Goal: Task Accomplishment & Management: Complete application form

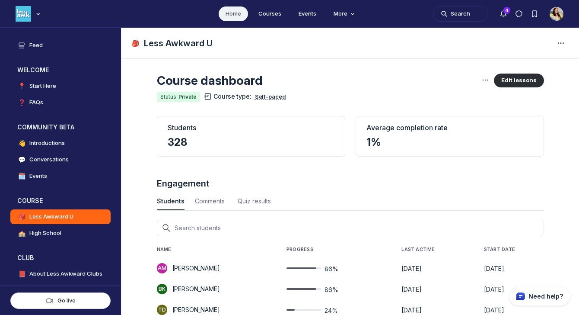
scroll to position [1170, 2853]
click at [56, 181] on link "🗓️ Events" at bounding box center [60, 176] width 100 height 15
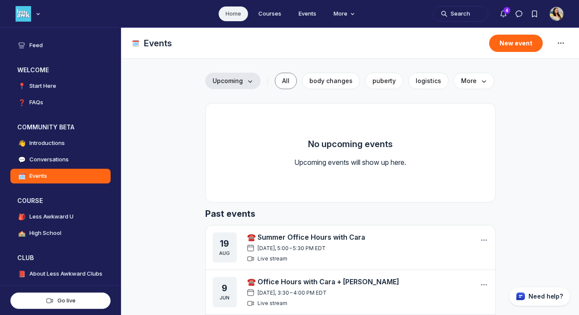
click at [245, 83] on span "Upcoming" at bounding box center [233, 80] width 41 height 9
click at [238, 134] on link "Drafts" at bounding box center [233, 135] width 41 height 15
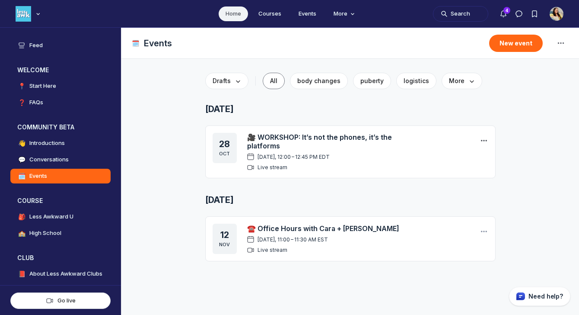
click at [484, 137] on icon "Main Content" at bounding box center [484, 140] width 9 height 9
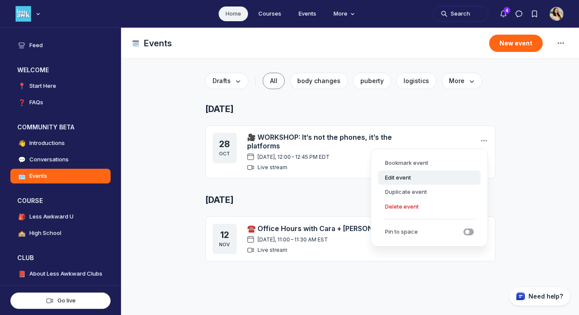
click at [423, 174] on button "Edit event" at bounding box center [429, 177] width 103 height 15
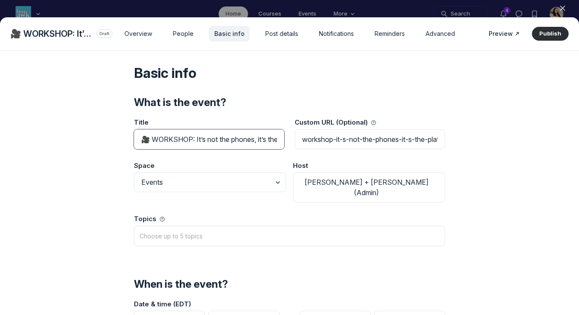
scroll to position [0, 34]
drag, startPoint x: 194, startPoint y: 139, endPoint x: 302, endPoint y: 140, distance: 107.6
click at [302, 140] on div "Title 🎥 WORKSHOP: It’s not the phones, it’s the platforms Custom URL (Optional)…" at bounding box center [289, 130] width 311 height 43
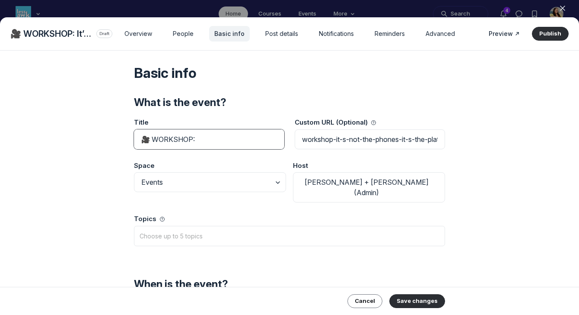
scroll to position [0, 0]
paste input "Gambling Meets the Adolescent Brain"
type input "🎥 WORKSHOP: Gambling Meets the Adolescent Brain"
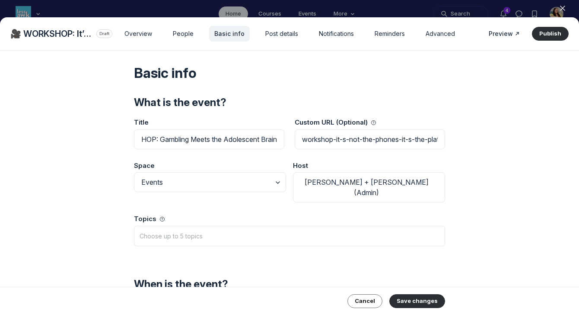
scroll to position [0, 0]
click at [496, 61] on div "Basic info What is the event? Title 🎥 WORKSHOP: Gambling Meets the Adolescent B…" at bounding box center [289, 169] width 579 height 236
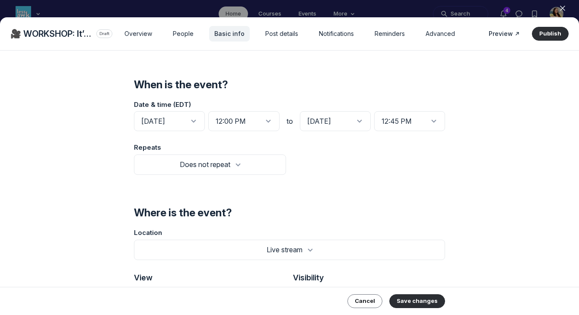
scroll to position [230, 0]
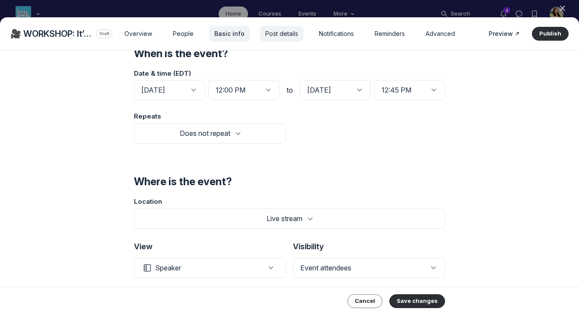
click at [280, 35] on span "Post details" at bounding box center [281, 33] width 33 height 9
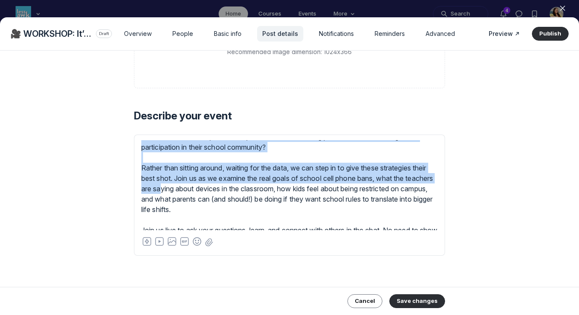
scroll to position [55, 0]
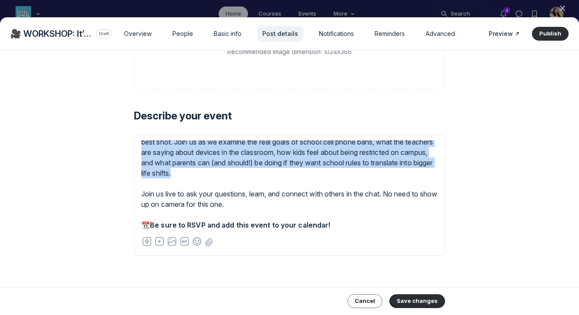
drag, startPoint x: 142, startPoint y: 144, endPoint x: 268, endPoint y: 175, distance: 129.5
click at [268, 175] on div "School cell phone bans have popped up across the country this fall, as kids hea…" at bounding box center [289, 147] width 296 height 124
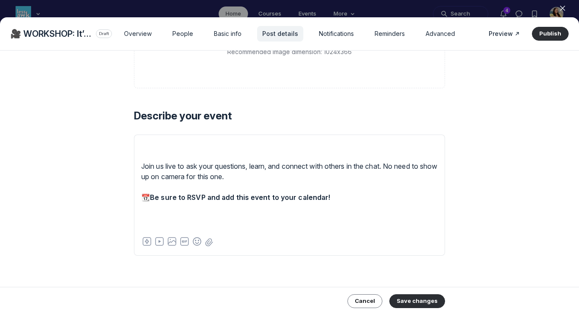
scroll to position [0, 0]
paste trix-editor "Tweens + teens are primed for risk taking behavior. The outsize impact of peer …"
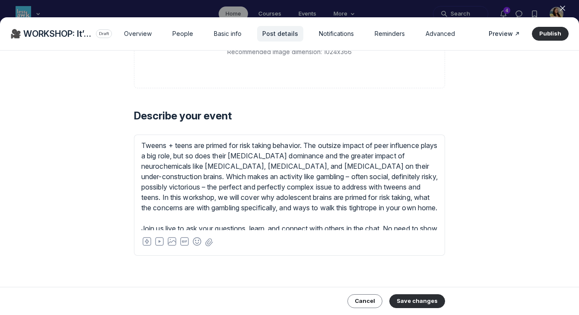
click at [439, 168] on div "Tweens + teens are primed for risk taking behavior. The outsize impact of peer …" at bounding box center [289, 182] width 311 height 96
click at [437, 165] on div "Tweens + teens are primed for risk taking behavior. The outsize impact of peer …" at bounding box center [289, 192] width 296 height 104
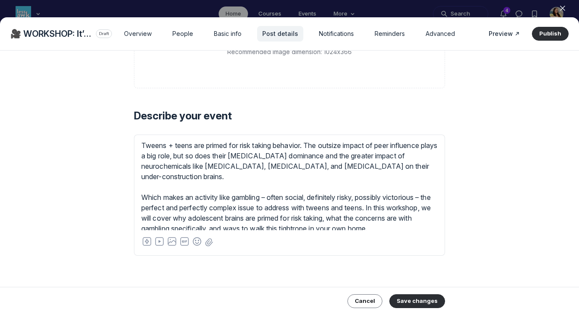
click at [388, 194] on div "Tweens + teens are primed for risk taking behavior. The outsize impact of peer …" at bounding box center [289, 202] width 296 height 124
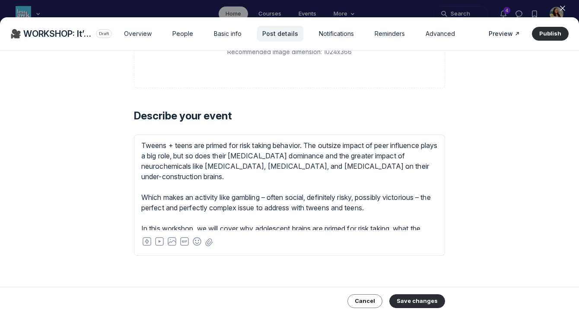
drag, startPoint x: 388, startPoint y: 199, endPoint x: 132, endPoint y: 183, distance: 256.8
click at [131, 183] on div "Post details Cover image Cover (Optional) Upload image Recommended image dimens…" at bounding box center [290, 90] width 332 height 391
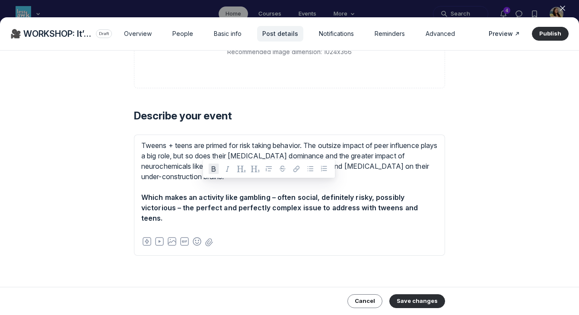
type trix-editor "<div><!--block-->Tweens + teens are primed for risk taking behavior. The outsiz…"
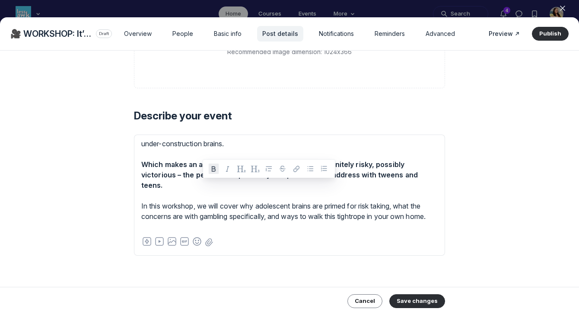
scroll to position [33, 0]
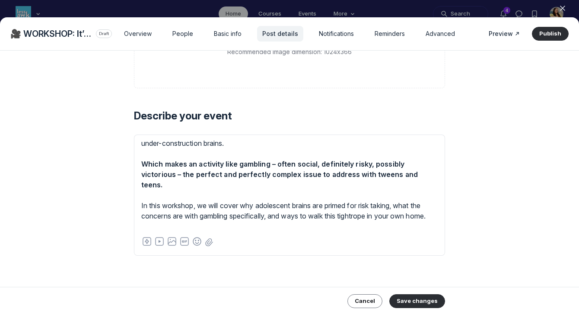
click at [285, 224] on div "Tweens + teens are primed for risk taking behavior. The outsize impact of peer …" at bounding box center [289, 179] width 296 height 145
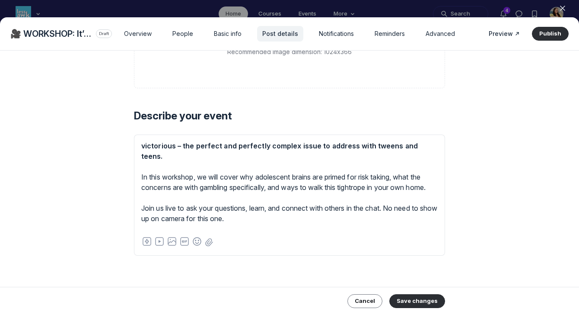
scroll to position [66, 0]
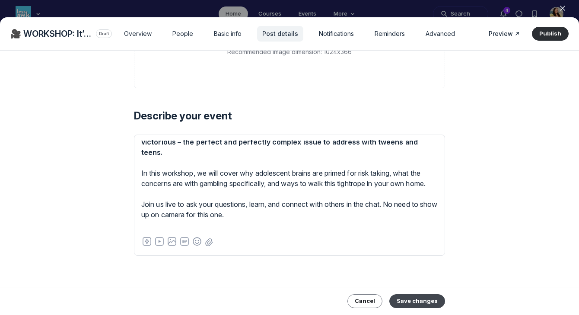
click at [410, 299] on button "Save changes" at bounding box center [417, 301] width 56 height 14
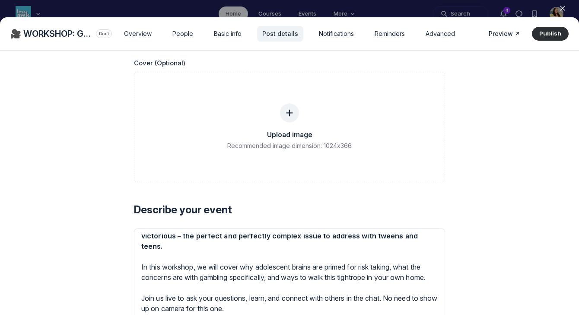
scroll to position [55, 0]
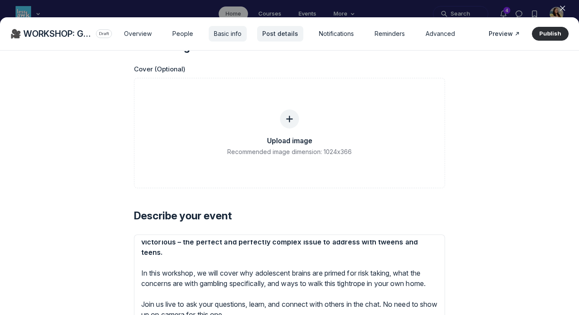
click at [221, 35] on span "Basic info" at bounding box center [228, 33] width 28 height 9
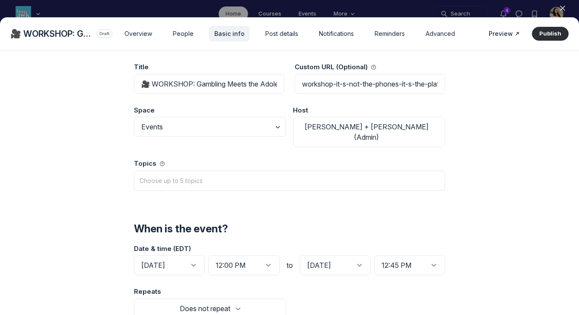
click at [482, 176] on div "Basic info What is the event? Title 🎥 WORKSHOP: Gambling Meets the Adolescent B…" at bounding box center [289, 183] width 579 height 264
drag, startPoint x: 337, startPoint y: 85, endPoint x: 455, endPoint y: 89, distance: 118.0
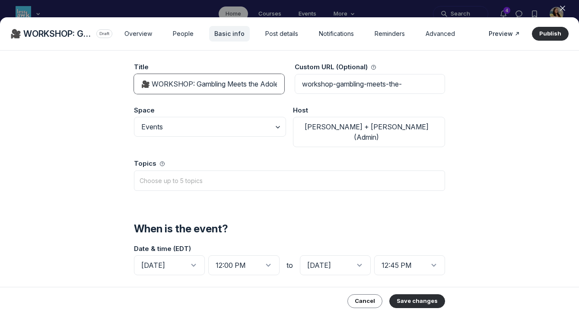
scroll to position [0, 39]
drag, startPoint x: 262, startPoint y: 83, endPoint x: 292, endPoint y: 83, distance: 29.4
click at [292, 83] on div "Title 🎥 WORKSHOP: Gambling Meets the Adolescent Brain Custom URL (Optional) wor…" at bounding box center [289, 75] width 311 height 43
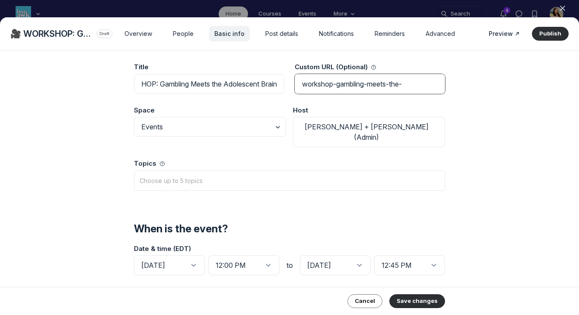
click at [413, 83] on input "workshop-gambling-meets-the-" at bounding box center [370, 84] width 150 height 20
paste input "Adolescent Brain"
click at [423, 85] on input "workshop-gambling-meets-the-Adolescent Brain" at bounding box center [370, 84] width 150 height 20
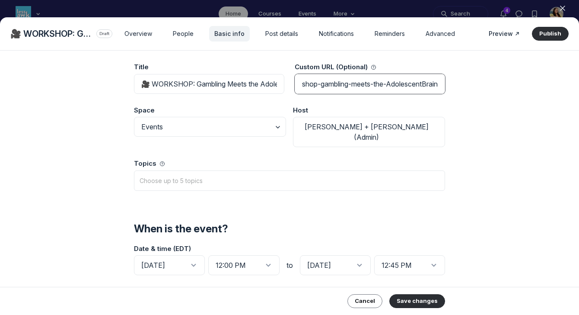
scroll to position [0, 22]
click at [388, 84] on input "workshop-gambling-meets-the-Adolescent-Brain" at bounding box center [370, 84] width 150 height 20
click at [428, 84] on input "workshop-gambling-meets-the-adolescent-Brain" at bounding box center [370, 84] width 150 height 20
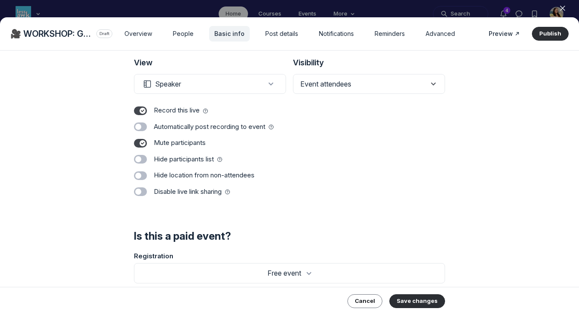
scroll to position [431, 0]
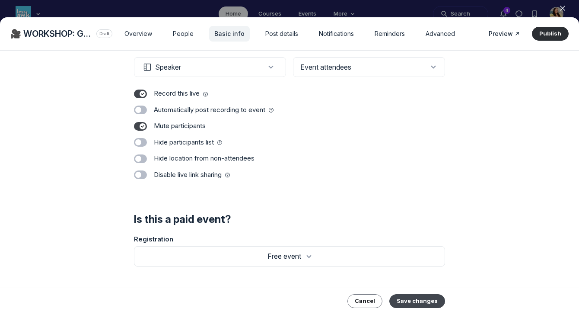
type input "workshop-gambling-meets-the-adolescent-brain"
click at [427, 303] on button "Save changes" at bounding box center [417, 301] width 56 height 14
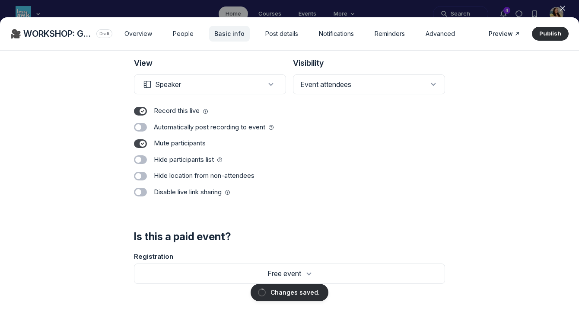
scroll to position [403, 0]
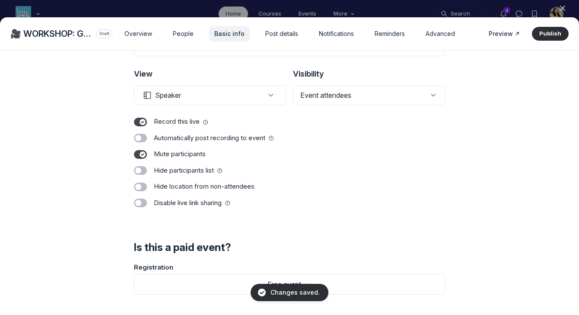
click at [504, 35] on span "Preview" at bounding box center [501, 33] width 24 height 9
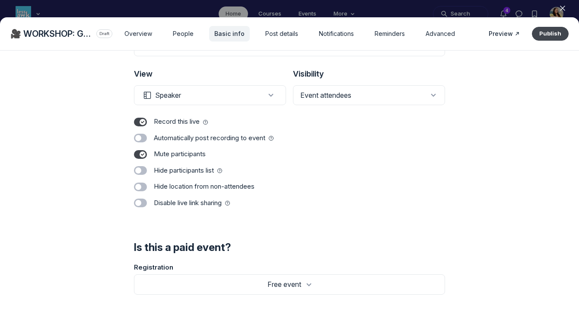
click at [554, 34] on button "Publish" at bounding box center [550, 34] width 37 height 14
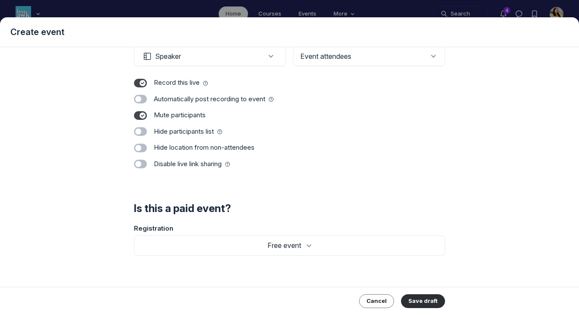
scroll to position [410, 0]
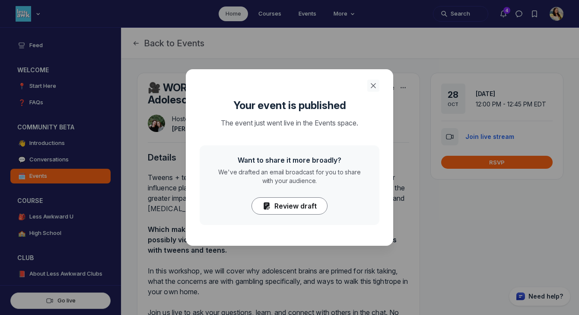
click at [372, 83] on icon "Close" at bounding box center [373, 85] width 9 height 9
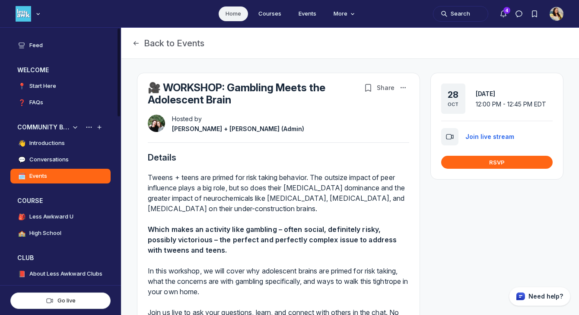
click at [73, 177] on link "🗓️ Events" at bounding box center [60, 176] width 100 height 15
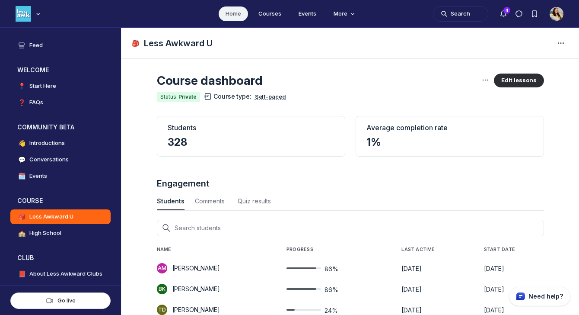
scroll to position [1170, 2853]
click at [54, 143] on h4 "Introductions" at bounding box center [46, 143] width 35 height 9
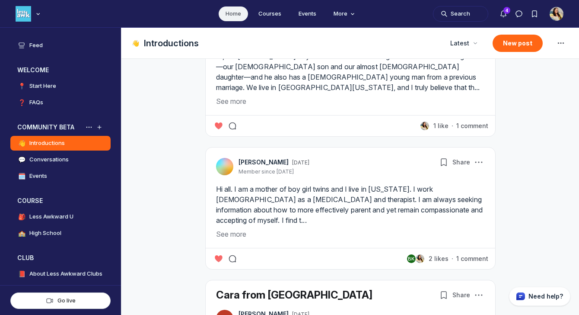
scroll to position [380, 0]
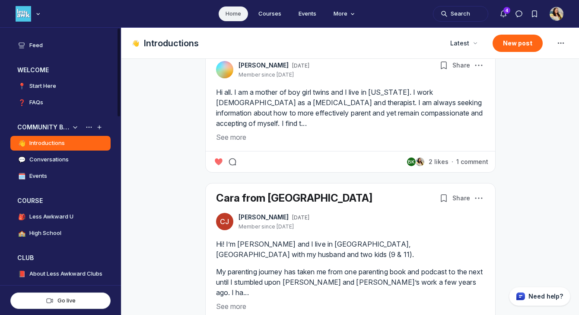
click at [68, 155] on link "💬 Conversations" at bounding box center [60, 159] width 100 height 15
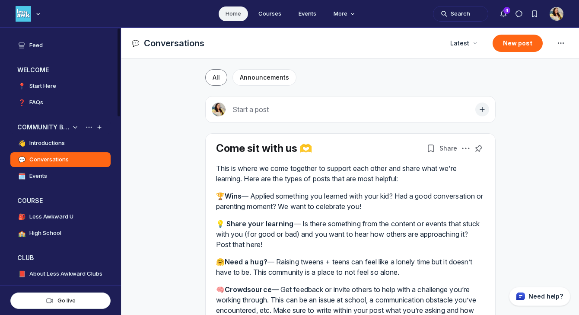
click at [58, 128] on h3 "COMMUNITY BETA" at bounding box center [43, 127] width 53 height 9
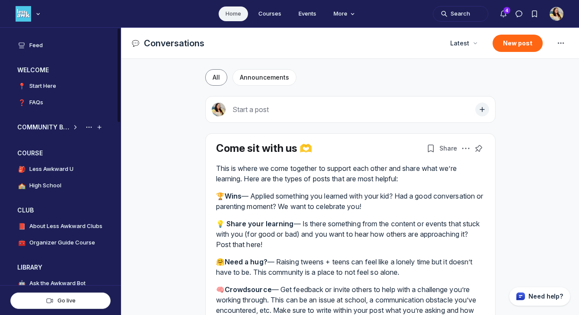
click at [58, 128] on h3 "COMMUNITY BETA" at bounding box center [43, 127] width 53 height 9
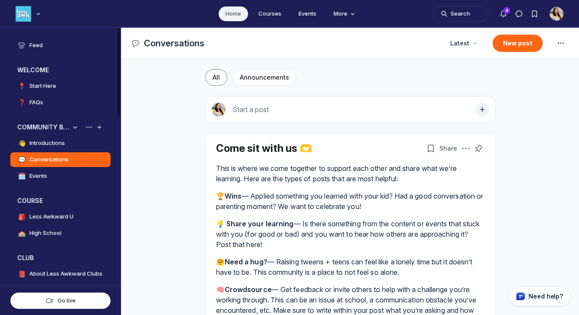
click at [59, 142] on h4 "Introductions" at bounding box center [46, 143] width 35 height 9
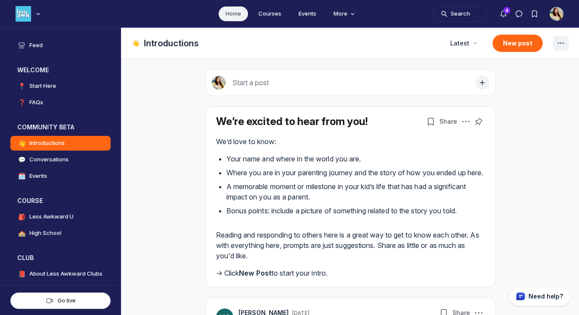
click at [563, 43] on use "Space settings" at bounding box center [561, 42] width 6 height 1
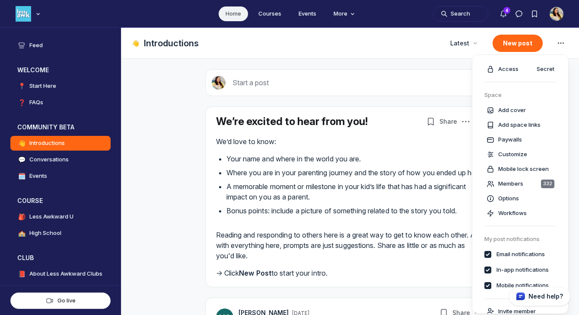
click at [271, 57] on div "👋 Introductions Latest New post Sort order Latest New Activity Oldest Popular L…" at bounding box center [350, 43] width 458 height 31
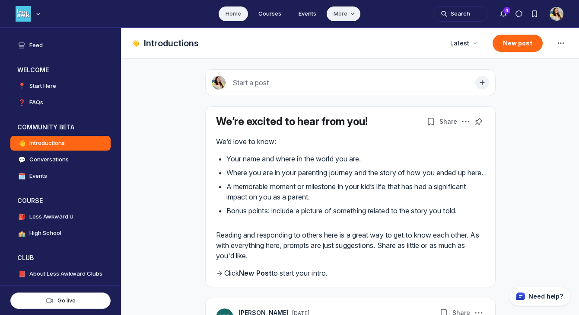
click at [349, 14] on icon "Main navigation bar" at bounding box center [352, 13] width 9 height 5
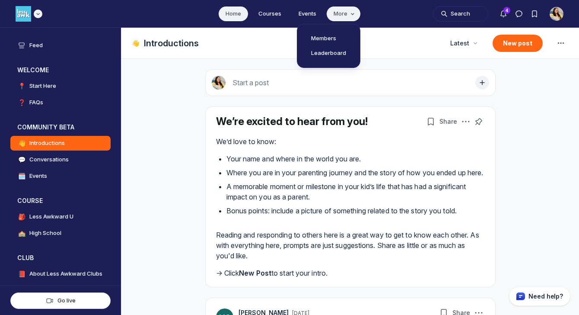
click at [32, 16] on div "Main navigation bar" at bounding box center [29, 14] width 27 height 16
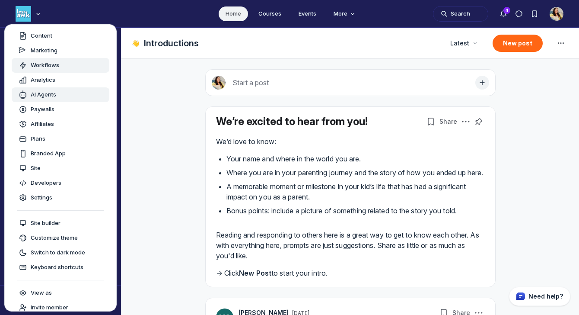
scroll to position [18, 0]
click at [83, 16] on ul "Home Courses Events More" at bounding box center [289, 13] width 579 height 27
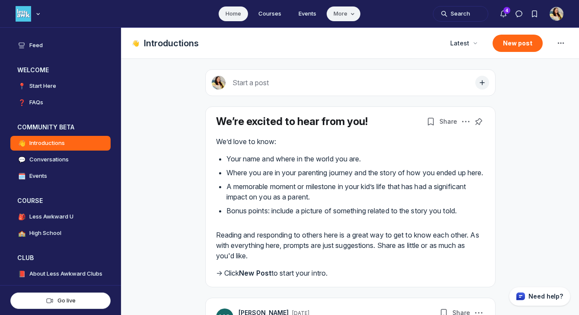
click at [352, 10] on span "More" at bounding box center [345, 14] width 23 height 9
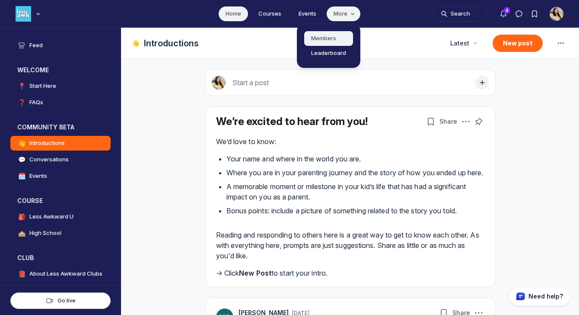
click at [339, 35] on link "Members" at bounding box center [328, 38] width 49 height 15
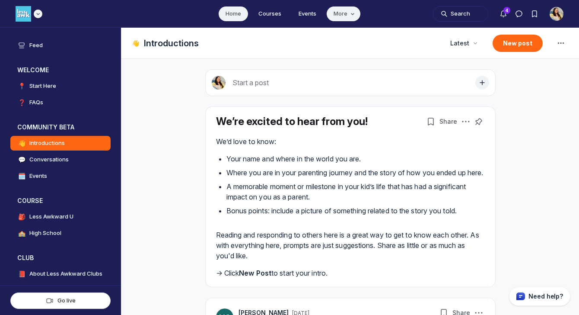
scroll to position [2249, 1655]
click at [90, 124] on icon "View space group options" at bounding box center [89, 127] width 9 height 7
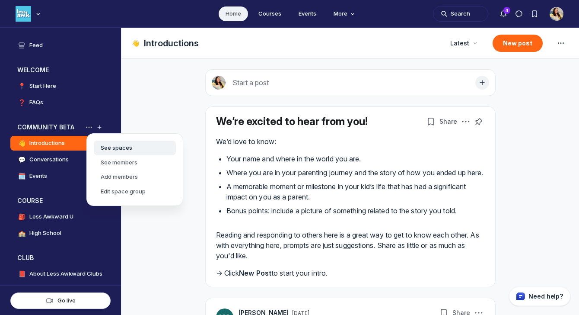
click at [105, 146] on link "See spaces" at bounding box center [135, 147] width 82 height 15
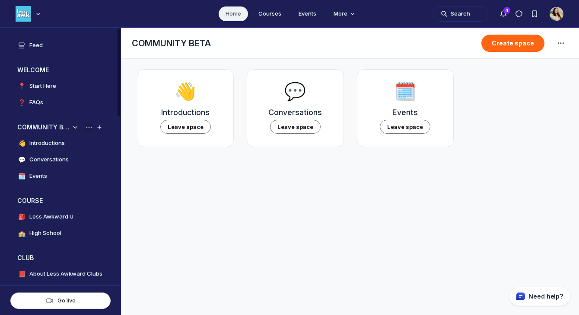
click at [88, 124] on icon "View space group options" at bounding box center [89, 127] width 9 height 7
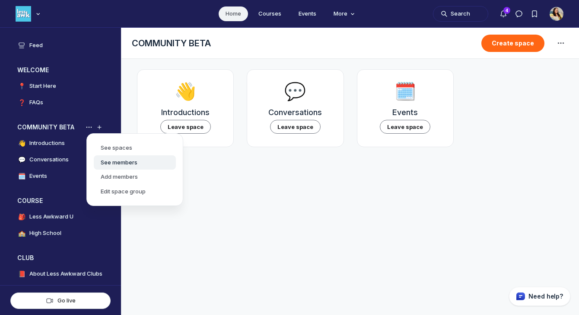
click at [109, 160] on link "See members" at bounding box center [135, 162] width 82 height 15
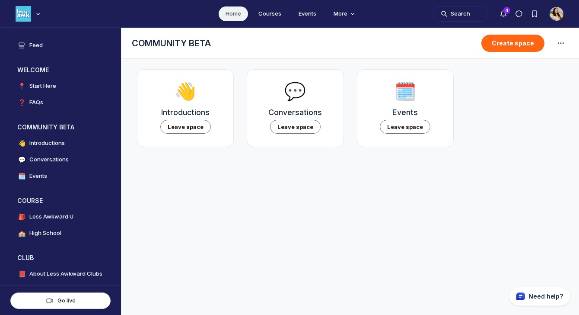
scroll to position [2249, 1655]
click at [54, 141] on h4 "Introductions" at bounding box center [46, 143] width 35 height 9
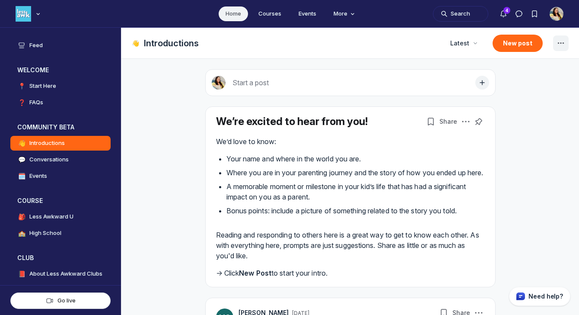
click at [560, 42] on use "Space settings" at bounding box center [561, 42] width 6 height 1
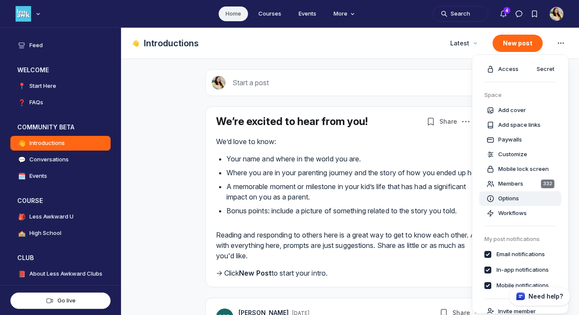
click at [513, 198] on span "Options" at bounding box center [508, 198] width 21 height 9
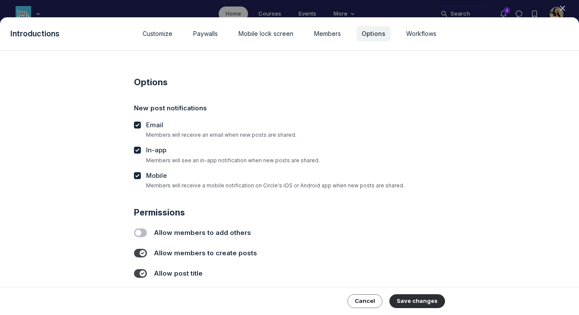
scroll to position [3, 0]
click at [149, 33] on span "Customize" at bounding box center [158, 33] width 30 height 9
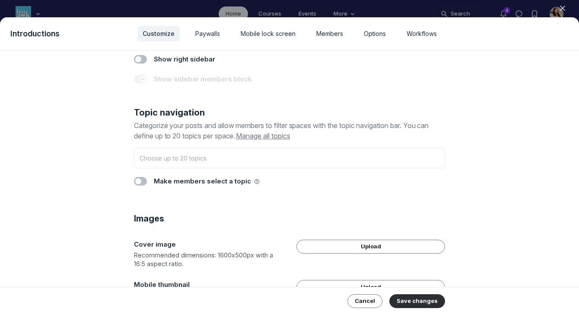
scroll to position [605, 0]
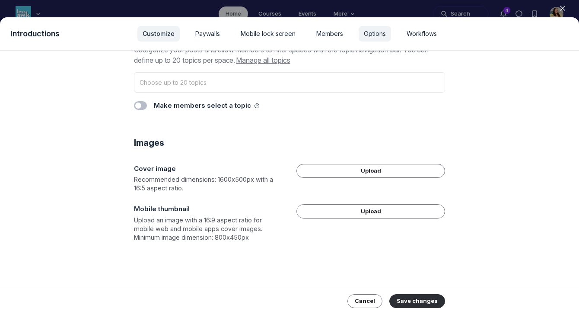
click at [379, 39] on div "Options" at bounding box center [375, 34] width 32 height 16
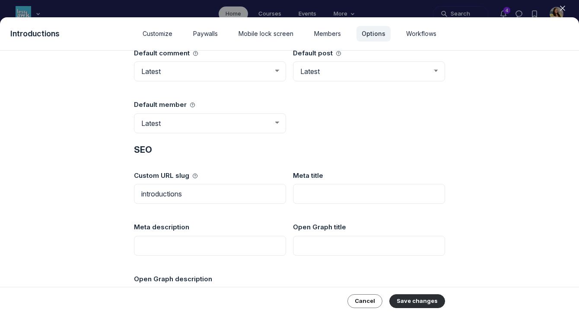
scroll to position [446, 0]
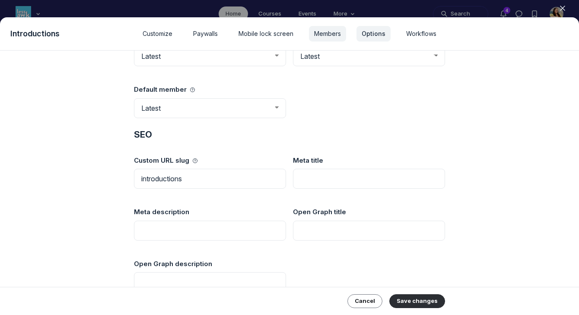
click at [336, 35] on span "Members" at bounding box center [327, 33] width 27 height 9
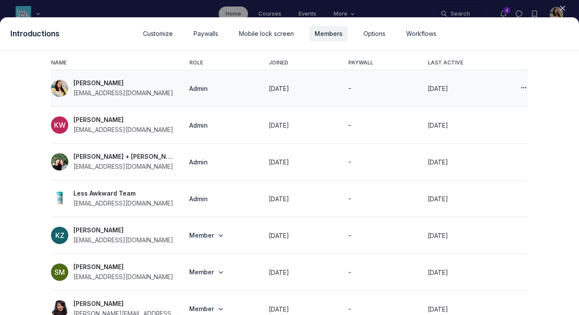
scroll to position [0, 0]
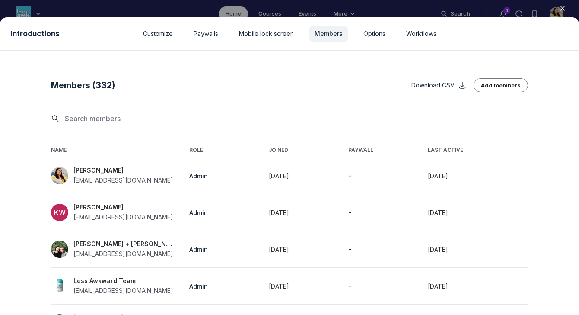
click at [563, 8] on use "button" at bounding box center [562, 8] width 4 height 4
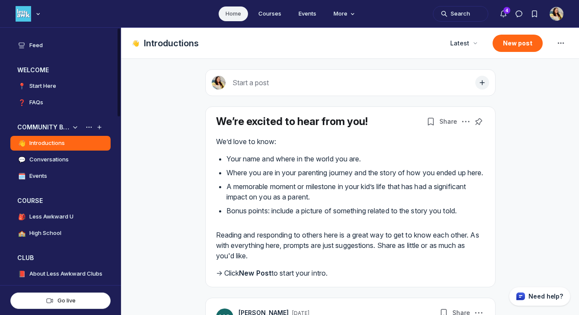
click at [65, 159] on h4 "Conversations" at bounding box center [48, 159] width 39 height 9
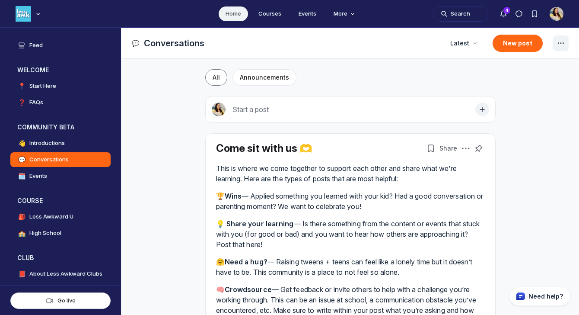
click at [559, 44] on icon "Space settings" at bounding box center [561, 43] width 10 height 10
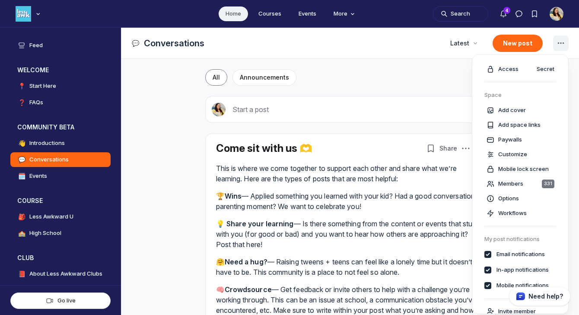
checkbox input "false"
click at [519, 195] on span "Options" at bounding box center [508, 198] width 21 height 9
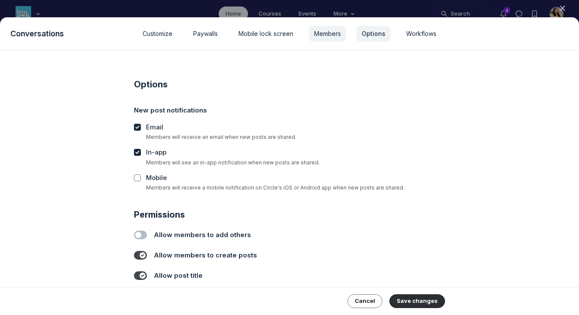
click at [336, 32] on span "Members" at bounding box center [327, 33] width 27 height 9
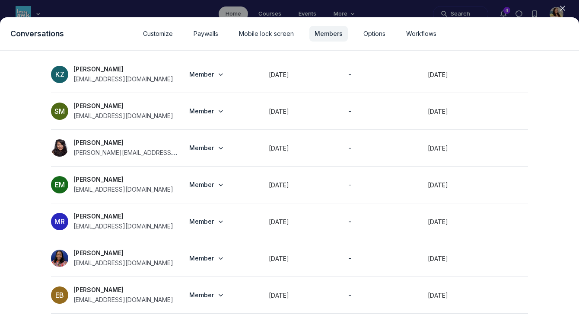
scroll to position [224, 0]
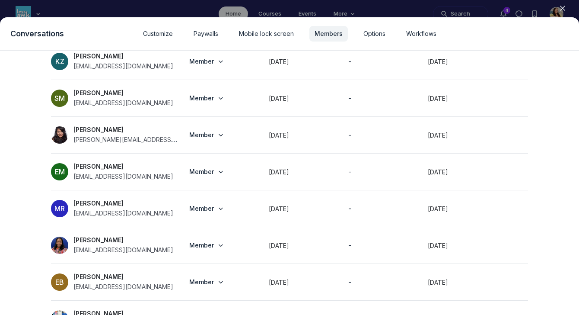
click at [563, 4] on icon "button" at bounding box center [562, 8] width 9 height 9
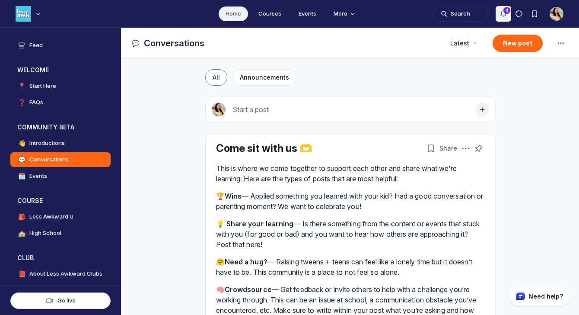
click at [501, 13] on icon "Notifications" at bounding box center [503, 14] width 9 height 9
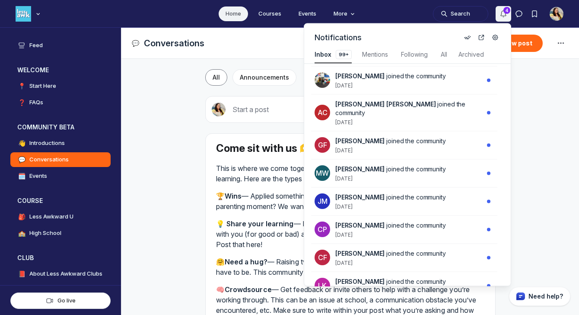
scroll to position [202, 0]
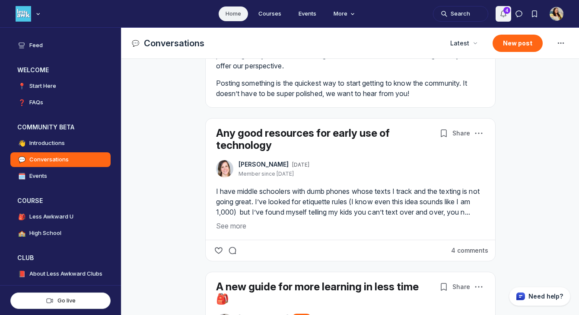
scroll to position [321, 0]
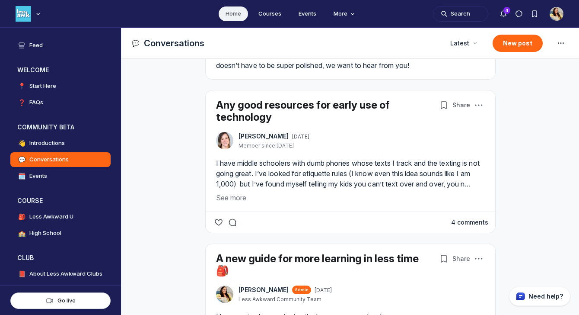
click at [481, 226] on button "4 comments" at bounding box center [469, 222] width 37 height 9
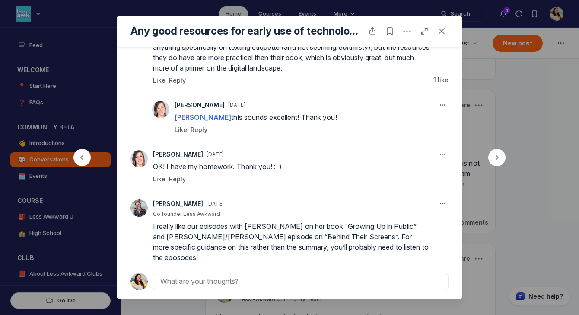
scroll to position [167, 0]
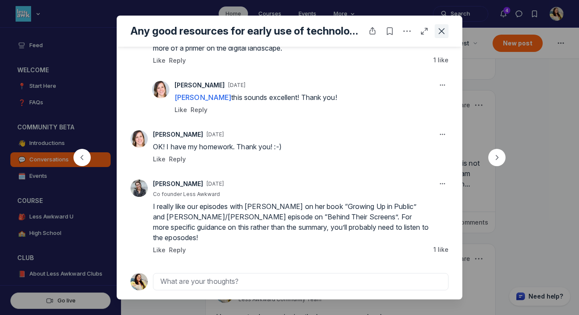
click at [440, 32] on icon "Close post" at bounding box center [441, 31] width 9 height 9
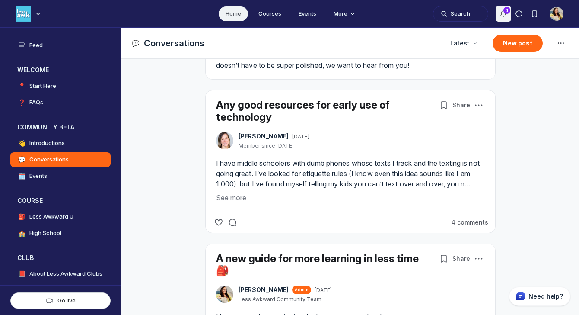
click at [506, 15] on use "Notifications" at bounding box center [503, 14] width 5 height 6
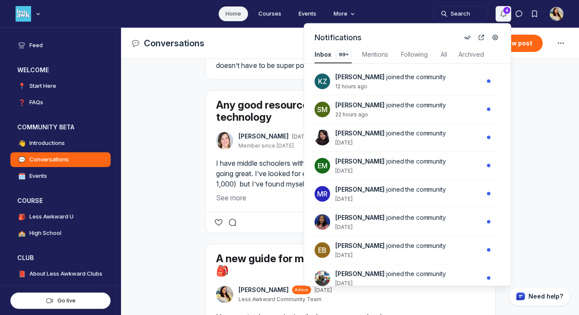
scroll to position [1170, 1859]
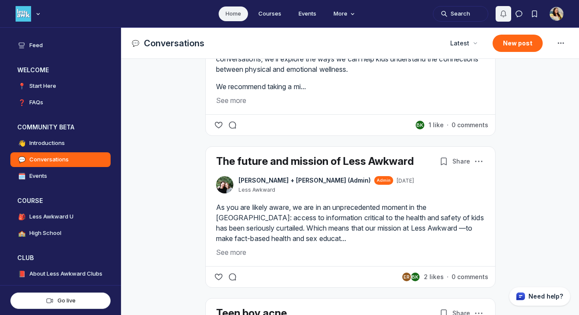
scroll to position [1094, 0]
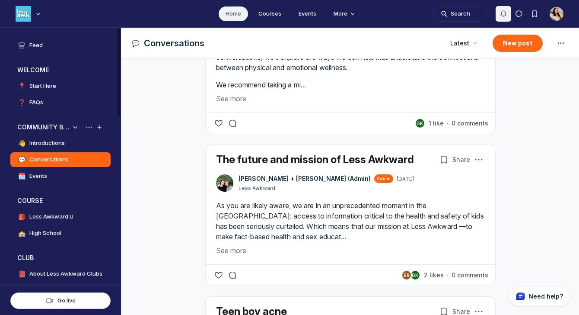
click at [64, 178] on link "🗓️ Events" at bounding box center [60, 176] width 100 height 15
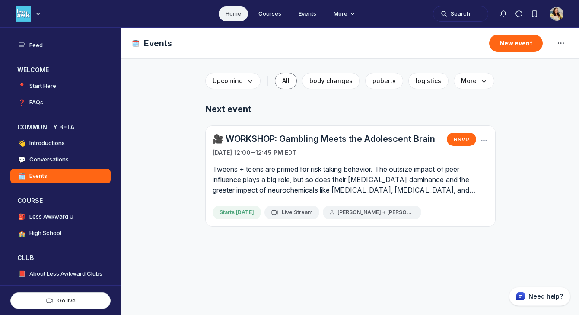
click at [310, 139] on link "🎥 WORKSHOP: Gambling Meets the Adolescent Brain" at bounding box center [324, 139] width 223 height 12
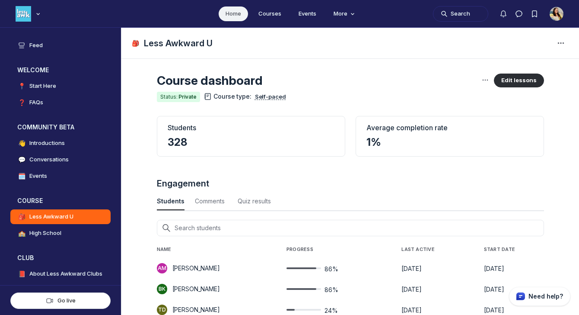
scroll to position [1170, 2853]
